Goal: Obtain resource: Download file/media

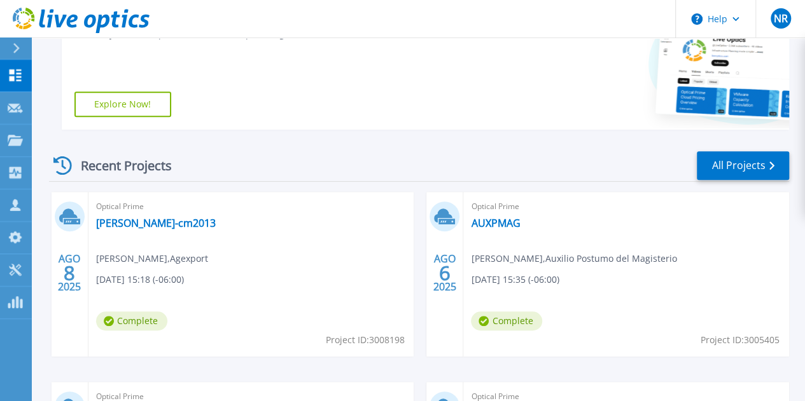
scroll to position [318, 0]
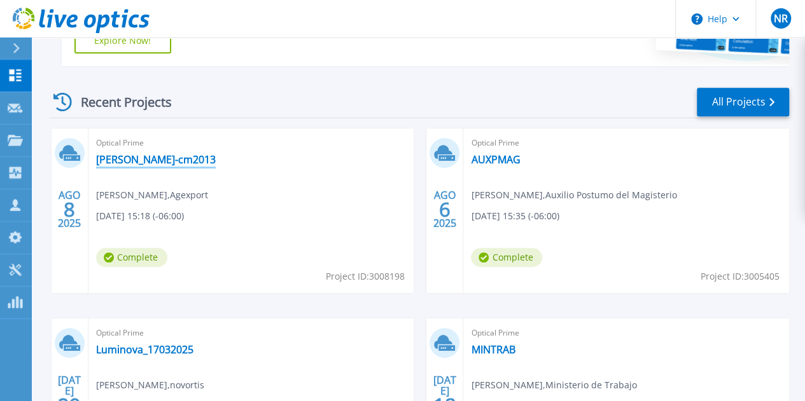
click at [141, 165] on link "[PERSON_NAME]-cm2013" at bounding box center [156, 159] width 120 height 13
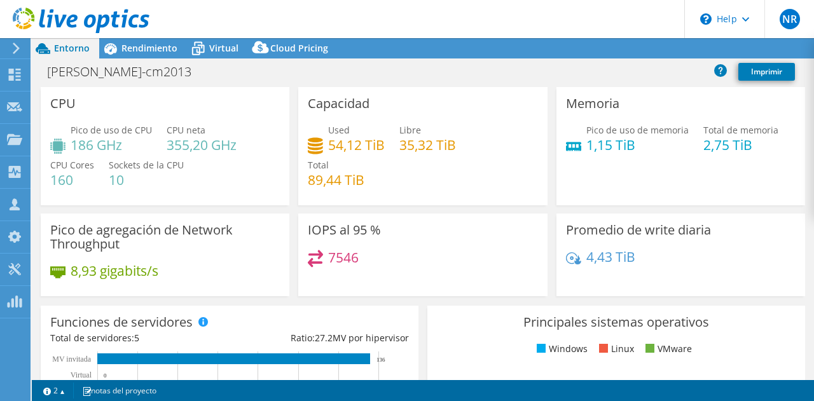
select select "USD"
click at [169, 191] on div "Pico de uso de CPU 186 GHz CPU neta 355,20 GHz CPU Cores 160 Sockets de la CPU …" at bounding box center [165, 161] width 230 height 76
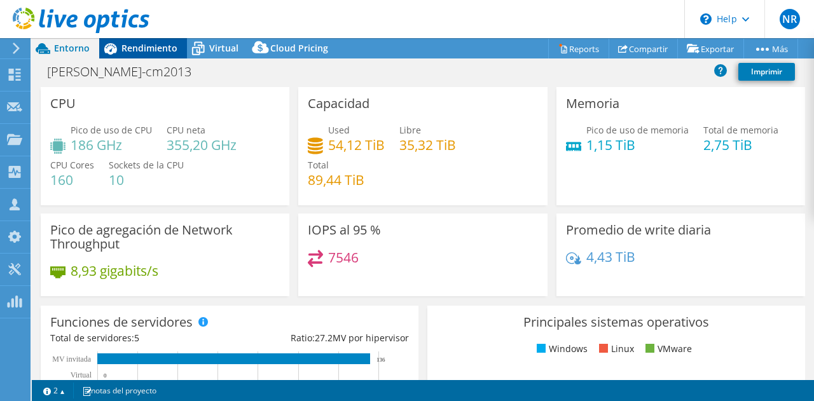
click at [150, 49] on span "Rendimiento" at bounding box center [150, 48] width 56 height 12
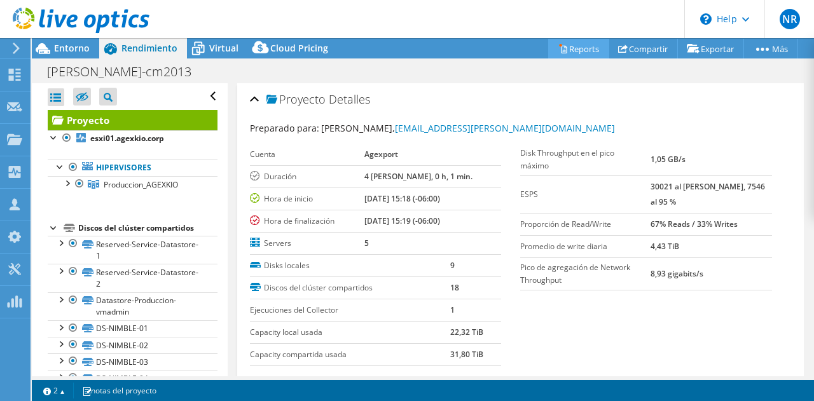
click at [579, 48] on link "Reports" at bounding box center [578, 49] width 61 height 20
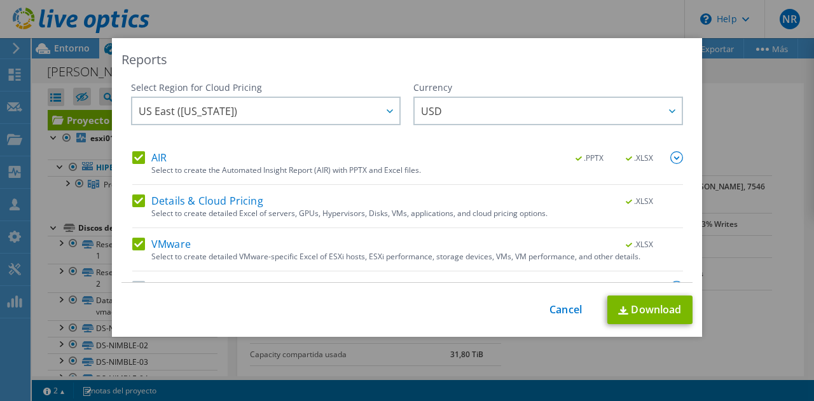
scroll to position [31, 0]
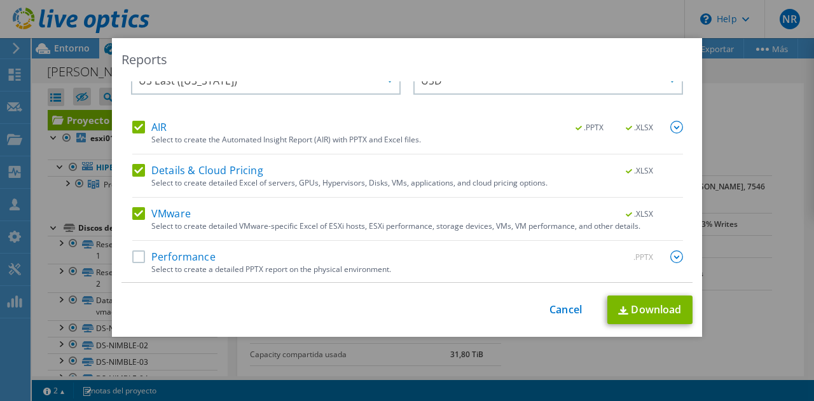
click at [178, 258] on label "Performance" at bounding box center [173, 257] width 83 height 13
click at [0, 0] on input "Performance" at bounding box center [0, 0] width 0 height 0
click at [671, 255] on img at bounding box center [677, 257] width 13 height 13
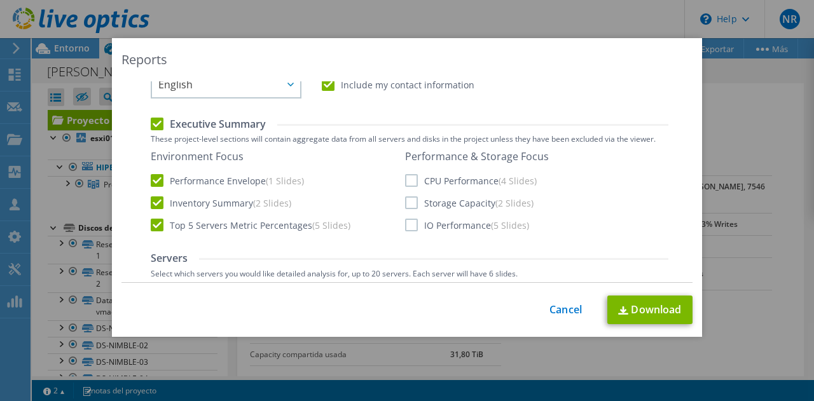
scroll to position [285, 0]
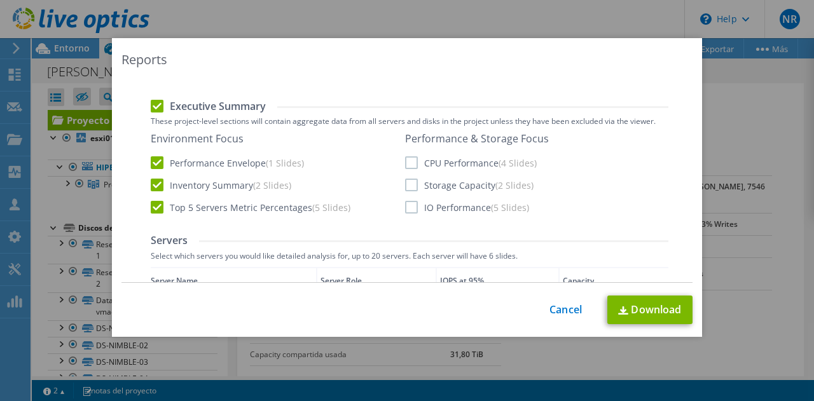
click at [405, 209] on label "IO Performance (5 Slides)" at bounding box center [467, 207] width 124 height 13
click at [0, 0] on input "IO Performance (5 Slides)" at bounding box center [0, 0] width 0 height 0
click at [405, 186] on label "Storage Capacity (2 Slides)" at bounding box center [469, 185] width 129 height 13
click at [0, 0] on input "Storage Capacity (2 Slides)" at bounding box center [0, 0] width 0 height 0
click at [406, 163] on label "CPU Performance (4 Slides)" at bounding box center [471, 162] width 132 height 13
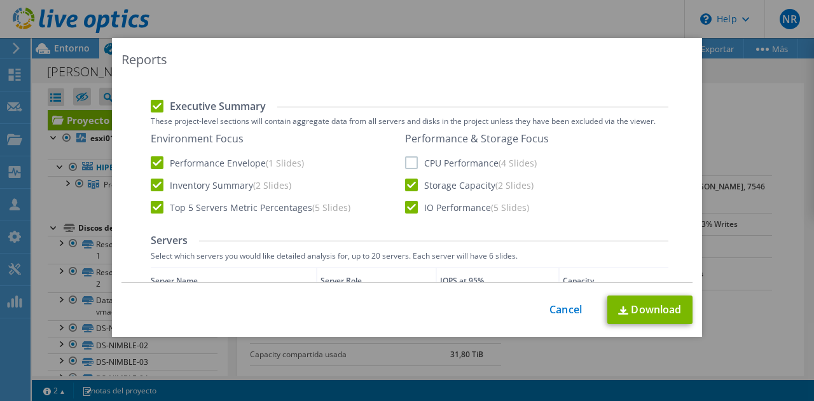
click at [0, 0] on input "CPU Performance (4 Slides)" at bounding box center [0, 0] width 0 height 0
click at [659, 309] on link "Download" at bounding box center [650, 310] width 85 height 29
click at [570, 312] on link "Cancel" at bounding box center [566, 310] width 32 height 12
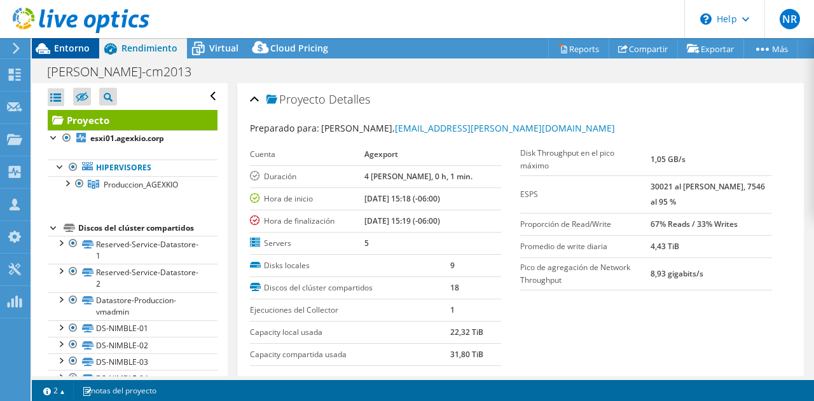
click at [55, 45] on span "Entorno" at bounding box center [72, 48] width 36 height 12
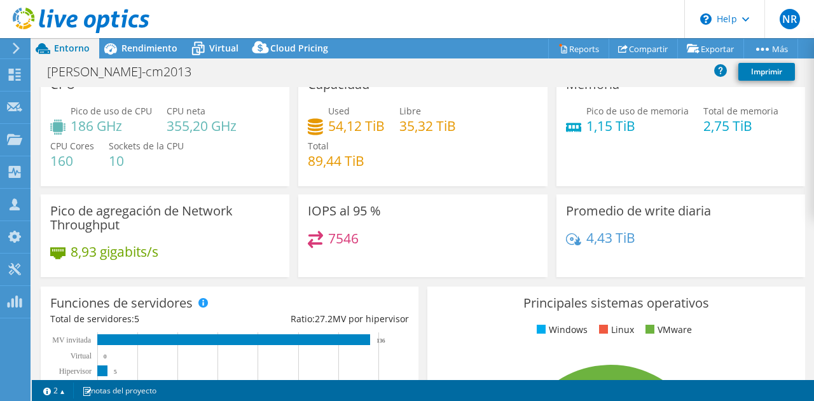
scroll to position [0, 0]
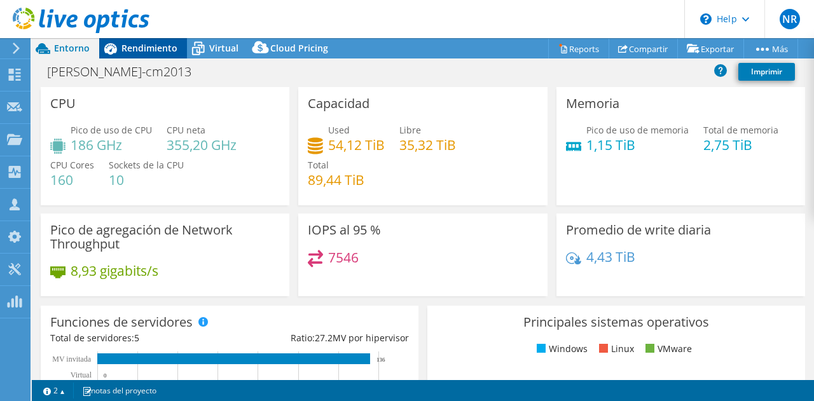
click at [162, 53] on span "Rendimiento" at bounding box center [150, 48] width 56 height 12
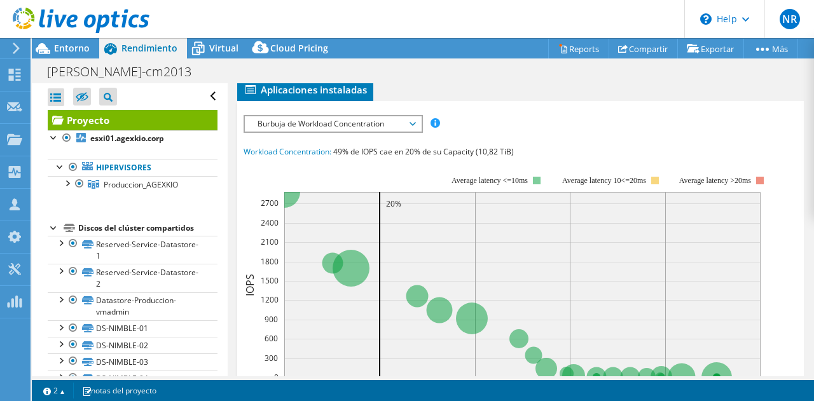
scroll to position [382, 0]
